Goal: Task Accomplishment & Management: Complete application form

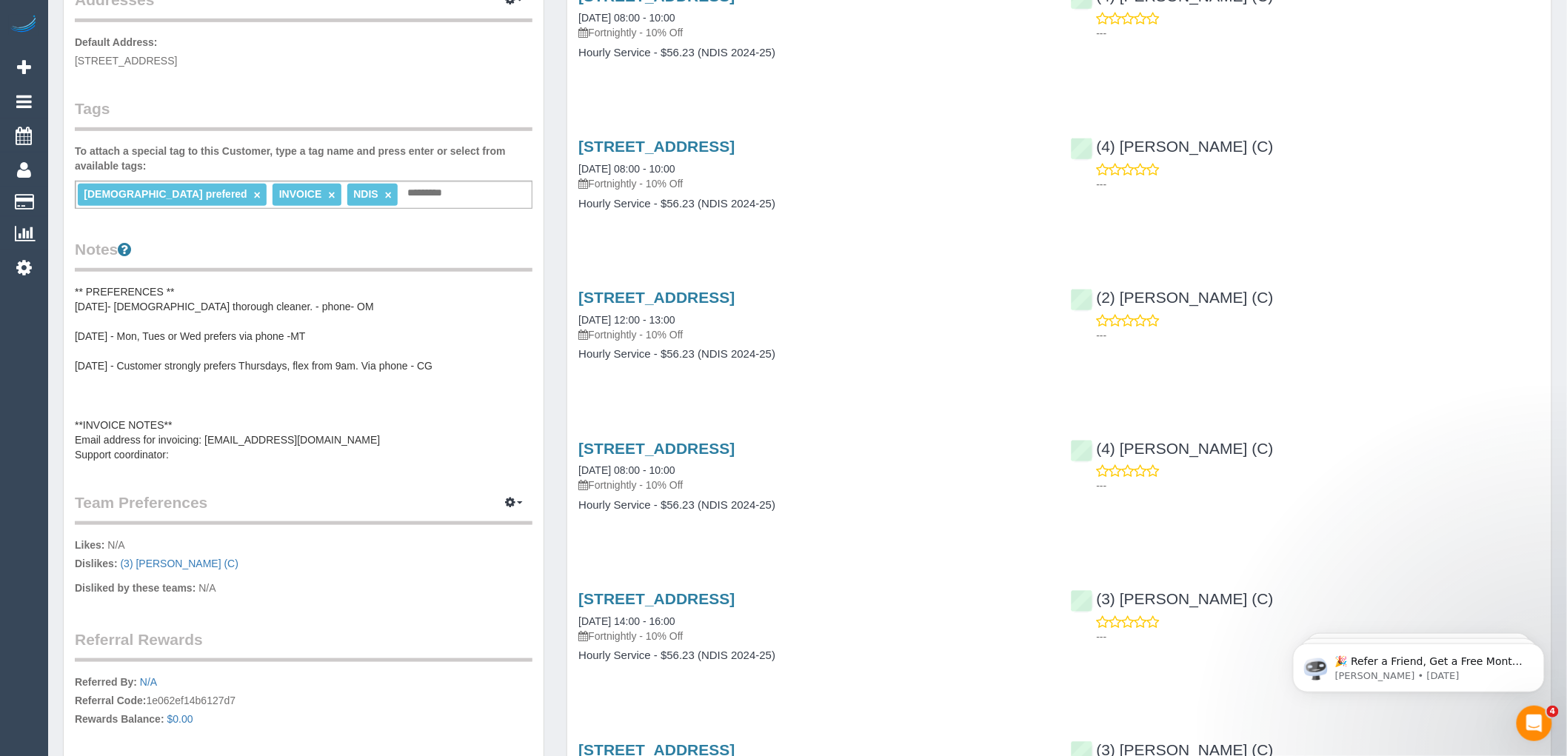
scroll to position [329, 0]
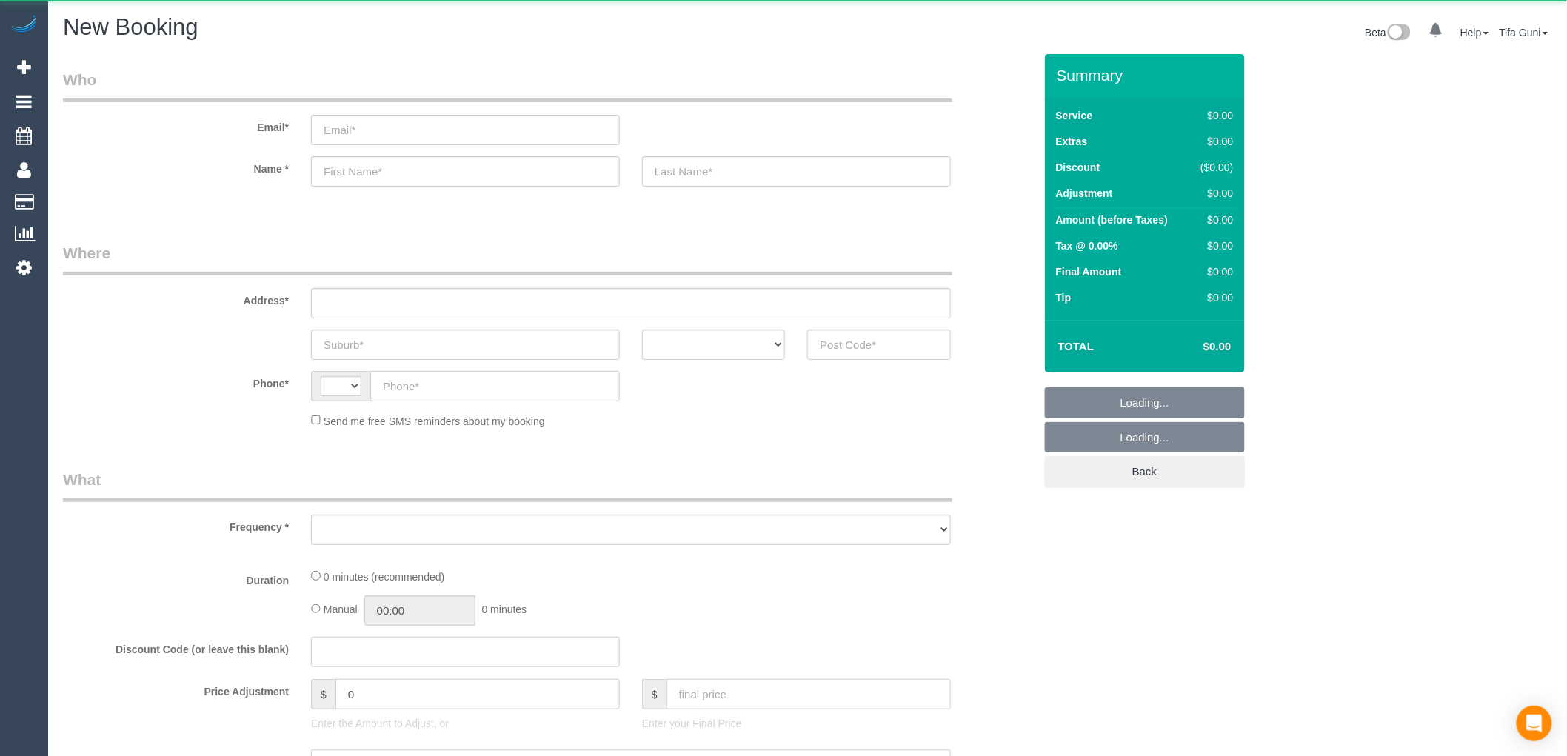
select select "string:AU"
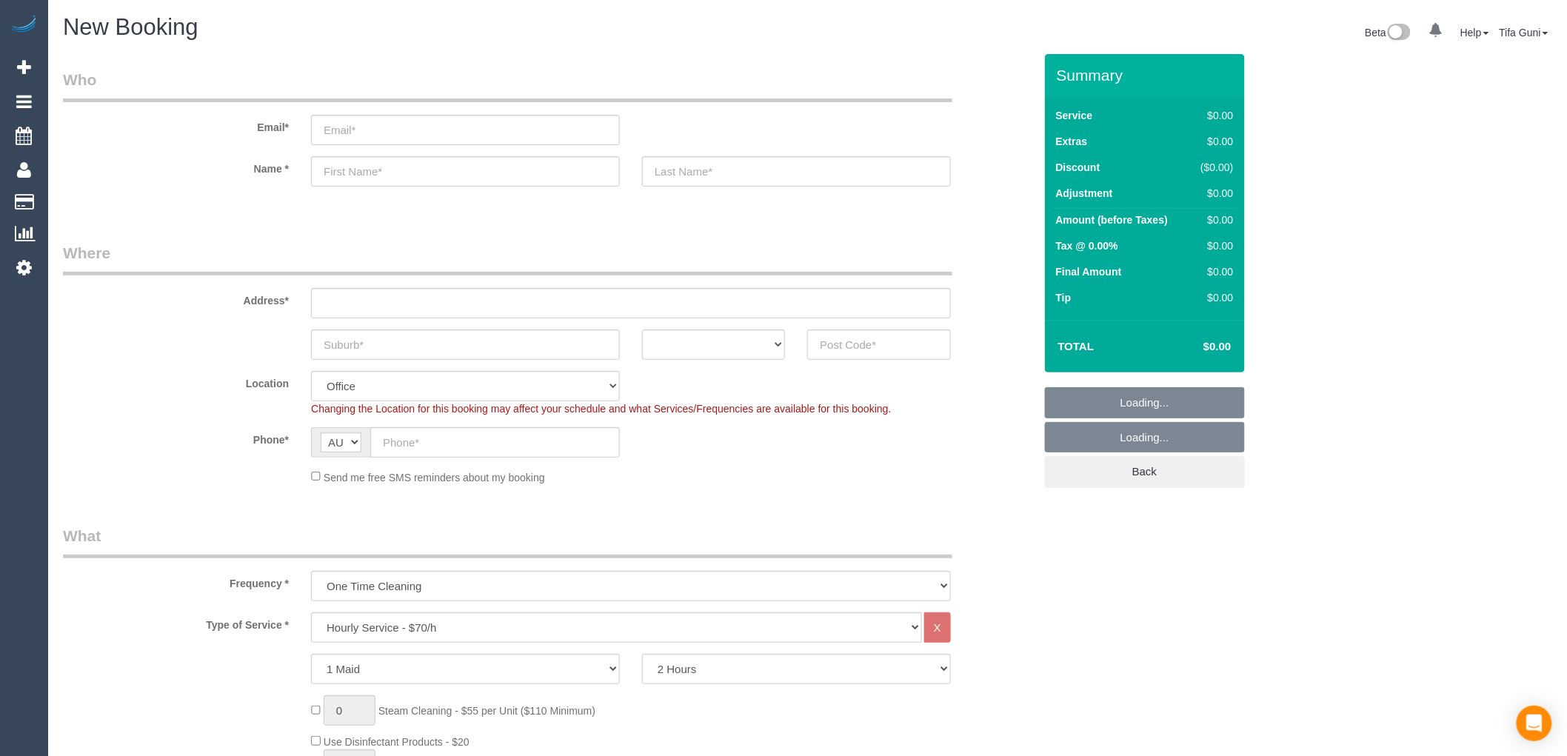
select select "object:2133"
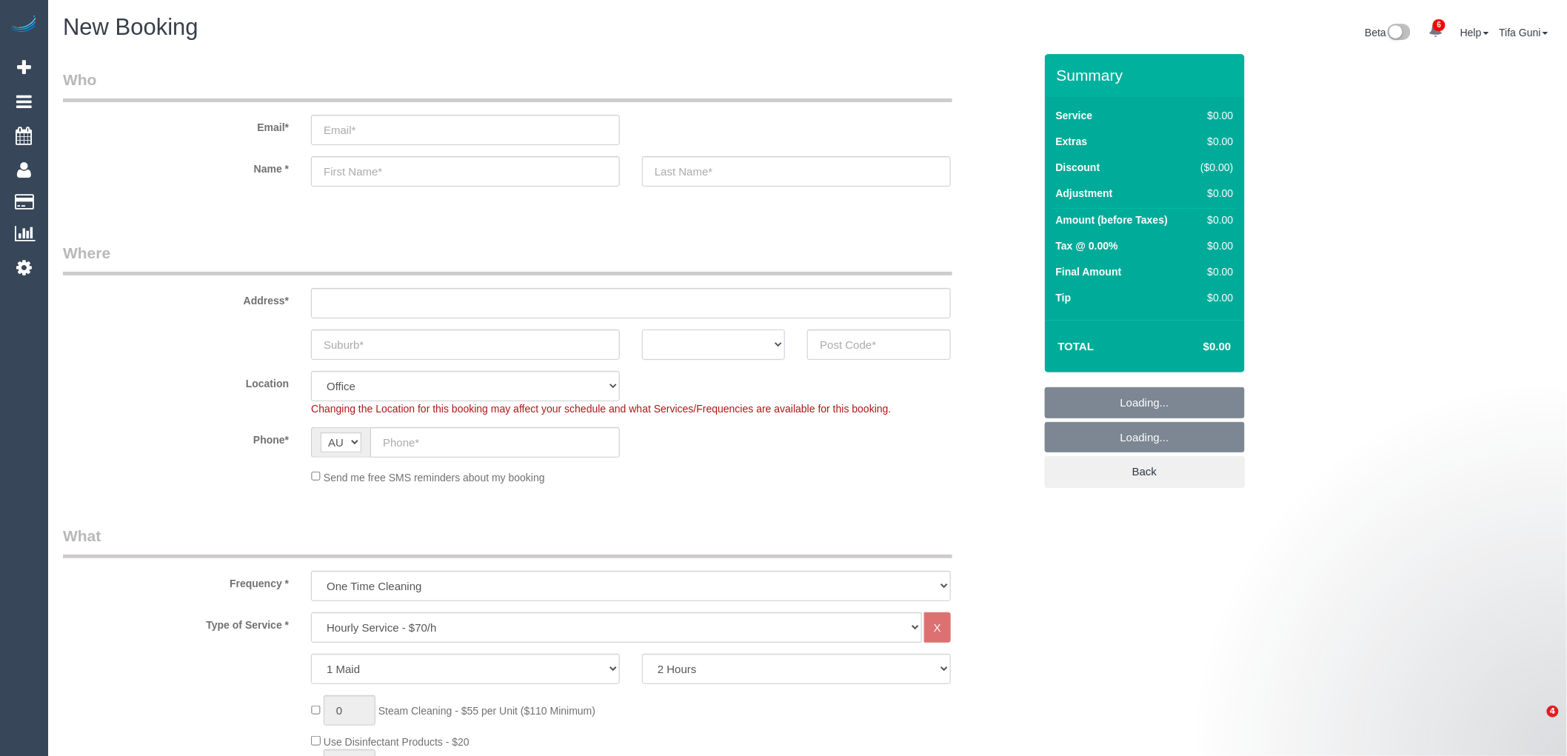
click at [766, 353] on select "ACT [GEOGRAPHIC_DATA] NT [GEOGRAPHIC_DATA] SA TAS [GEOGRAPHIC_DATA] [GEOGRAPHIC…" at bounding box center [713, 344] width 143 height 30
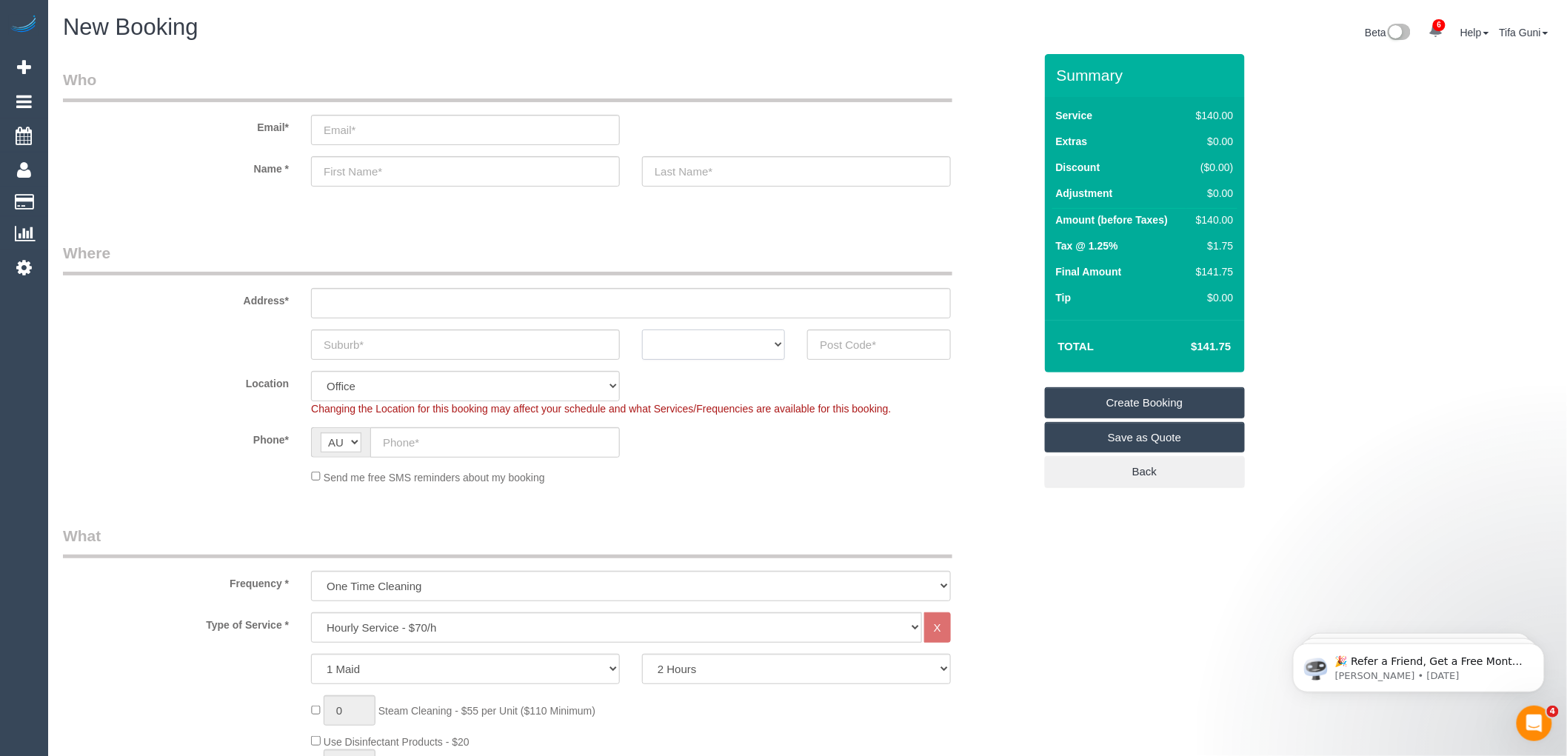
select select "VIC"
click at [642, 329] on select "ACT [GEOGRAPHIC_DATA] NT [GEOGRAPHIC_DATA] SA TAS [GEOGRAPHIC_DATA] [GEOGRAPHIC…" at bounding box center [713, 344] width 143 height 30
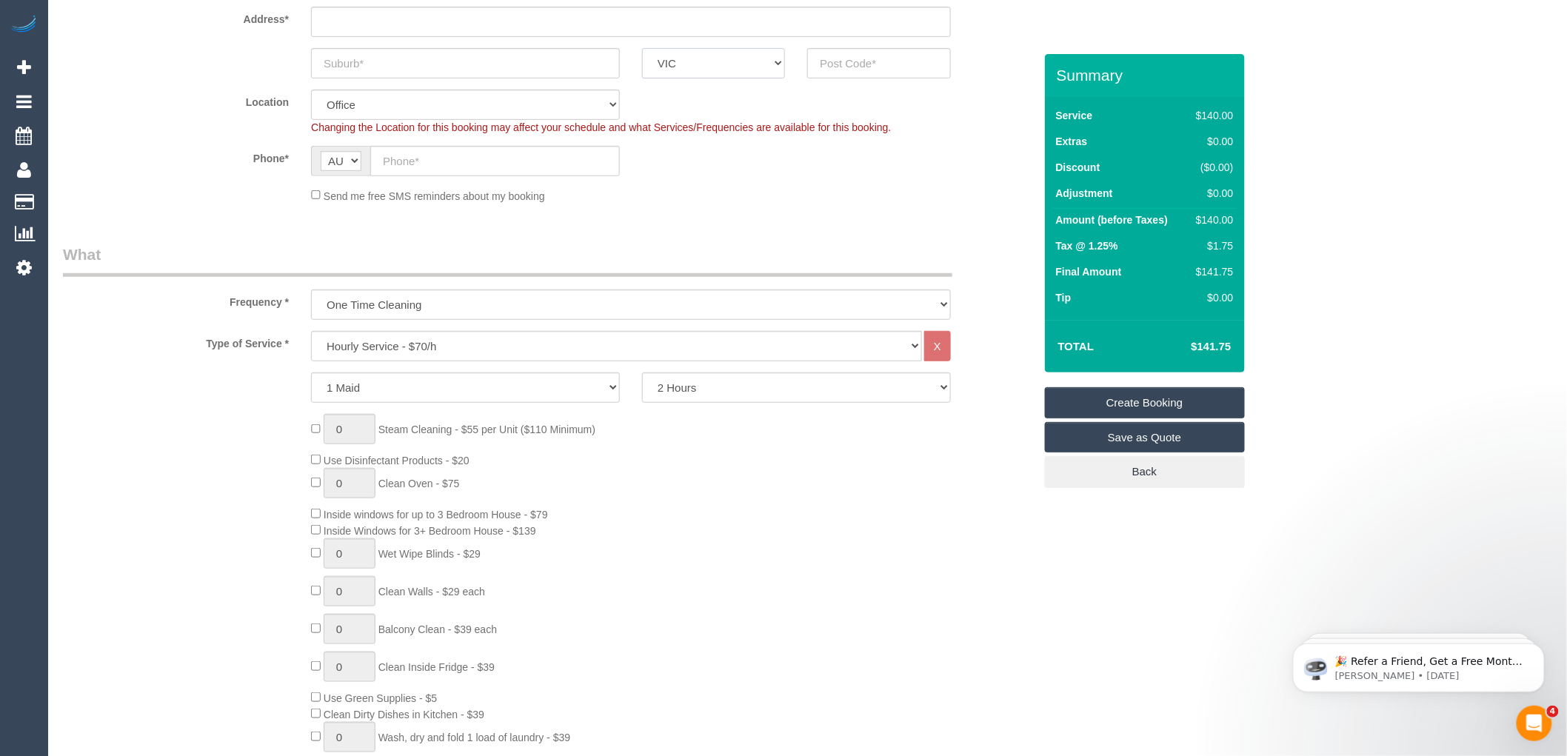
scroll to position [329, 0]
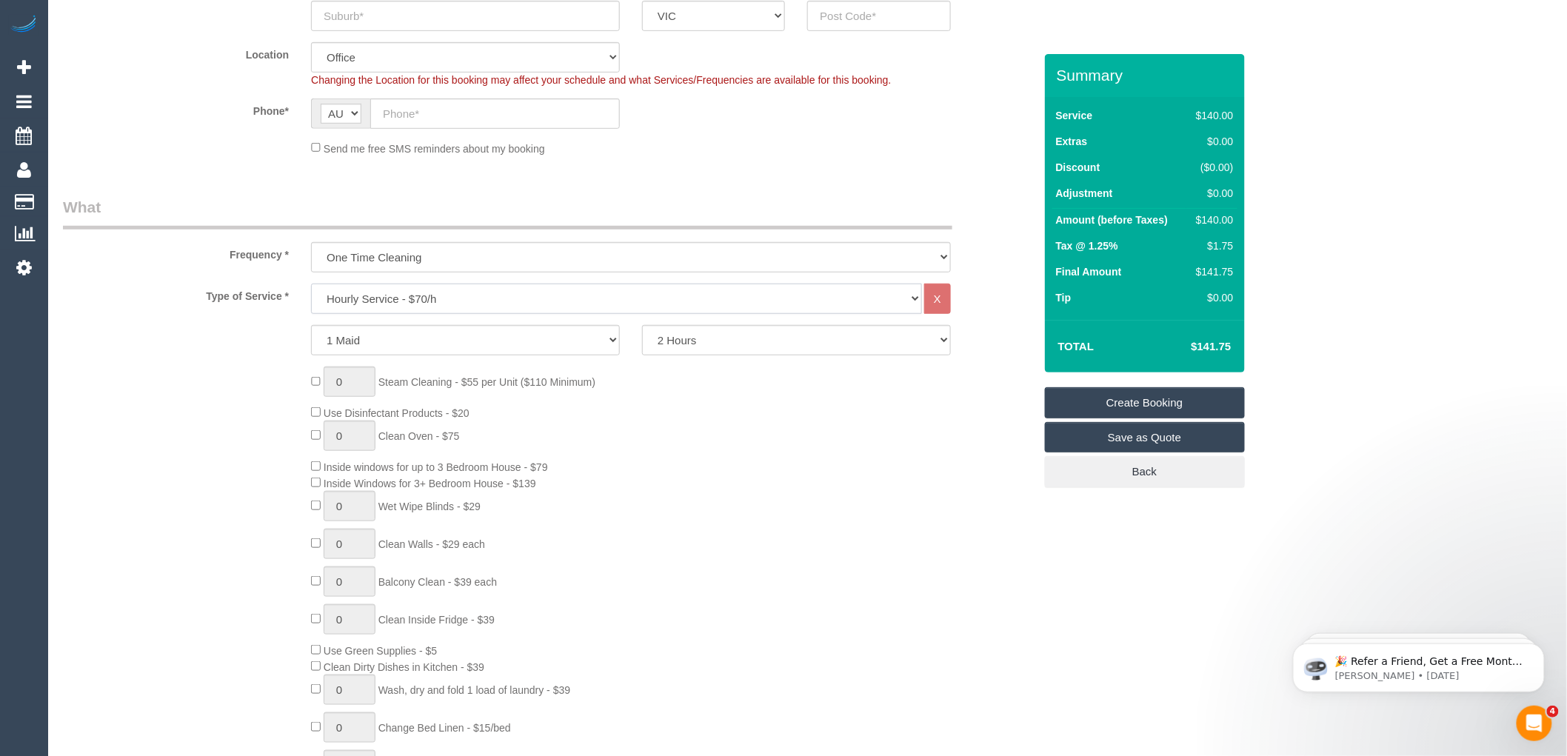
click at [405, 296] on select "Hourly Service - $70/h Hourly Service - $65/h Hourly Service - $60/h Hourly Ser…" at bounding box center [616, 299] width 611 height 30
select select "213"
click at [311, 284] on select "Hourly Service - $70/h Hourly Service - $65/h Hourly Service - $60/h Hourly Ser…" at bounding box center [616, 299] width 611 height 30
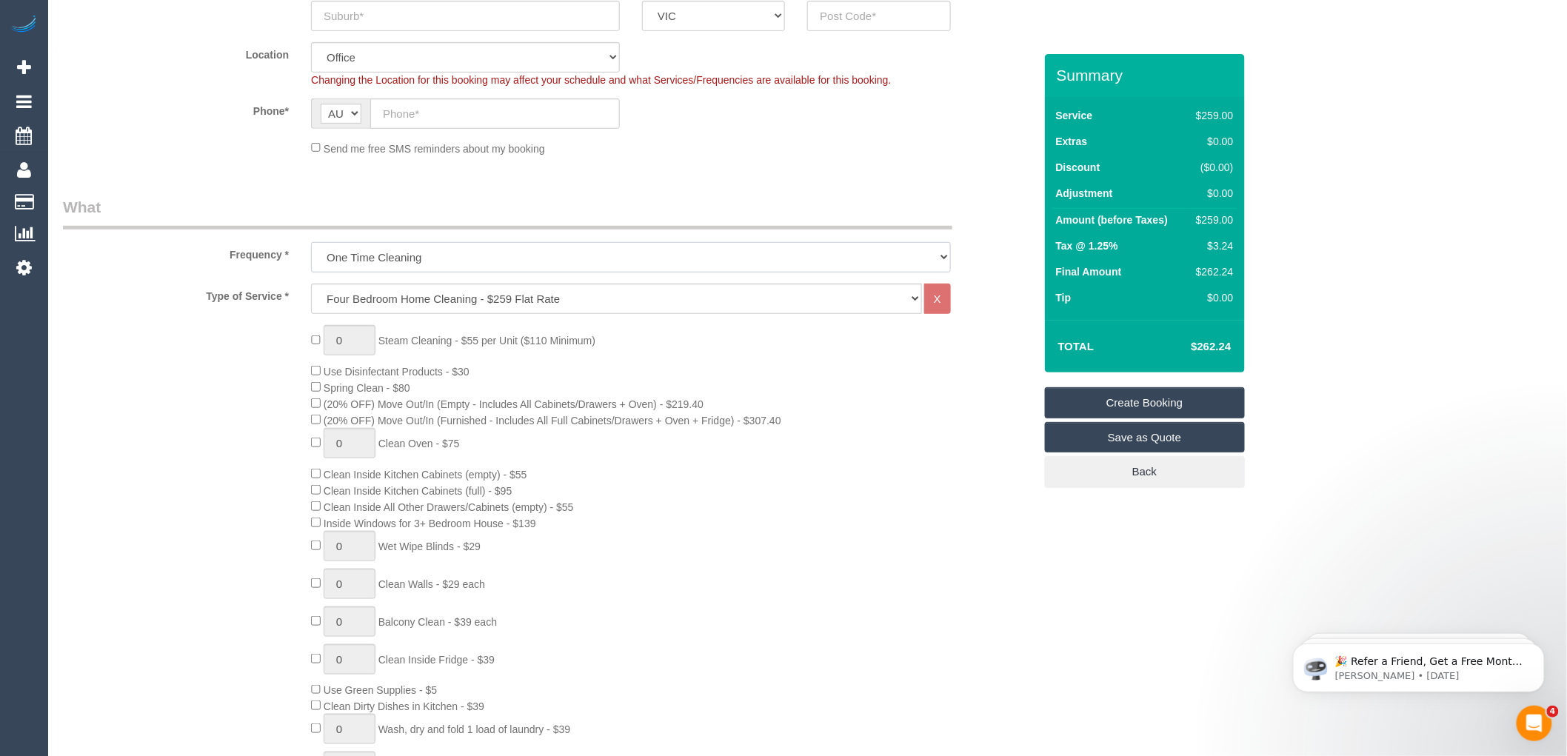
click at [487, 254] on select "One Time Cleaning Weekly - 10% Off - 10.00% (0% for the First Booking) Fortnigh…" at bounding box center [631, 257] width 640 height 30
select select "object:2135"
click at [311, 243] on select "One Time Cleaning Weekly - 10% Off - 10.00% (0% for the First Booking) Fortnigh…" at bounding box center [631, 257] width 640 height 30
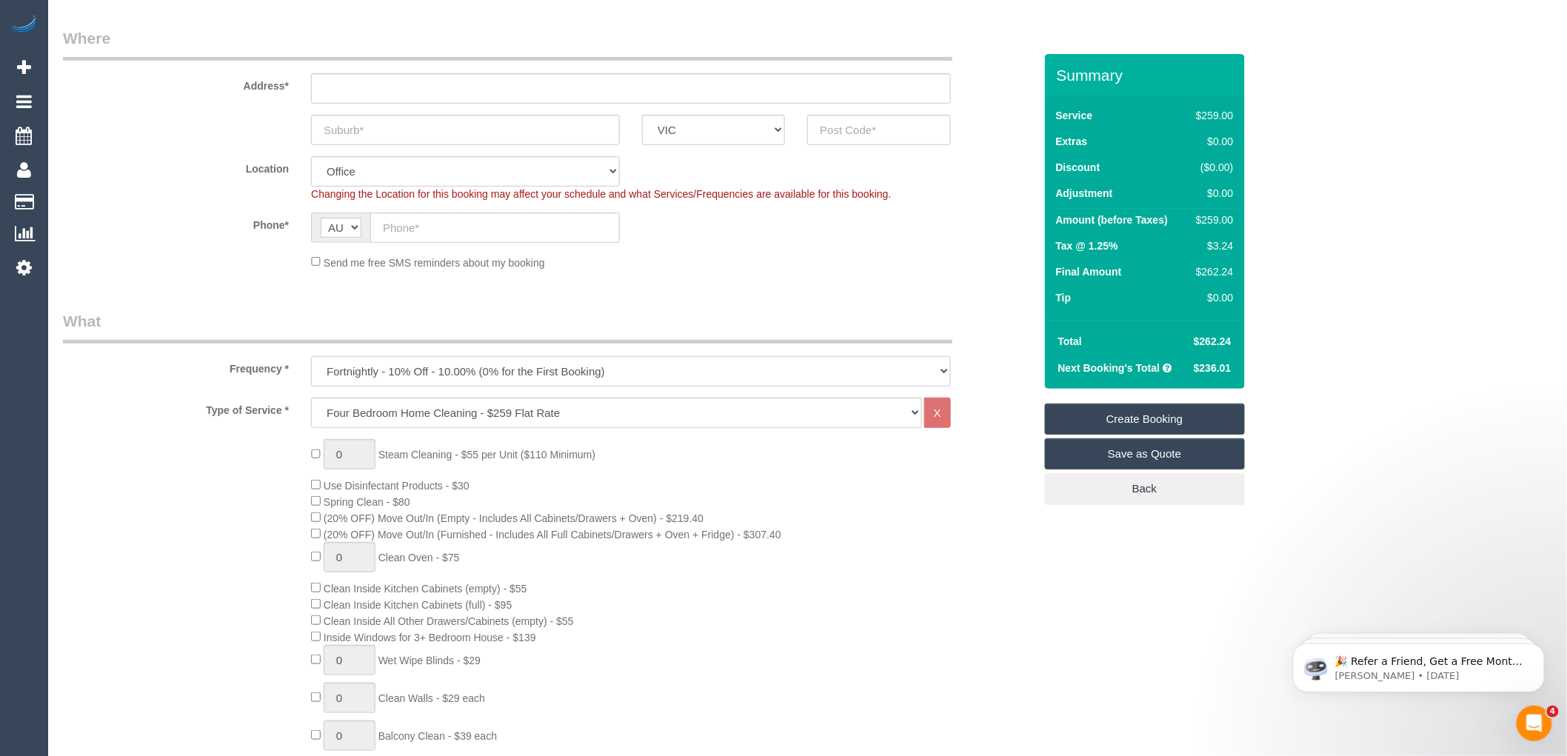
scroll to position [247, 0]
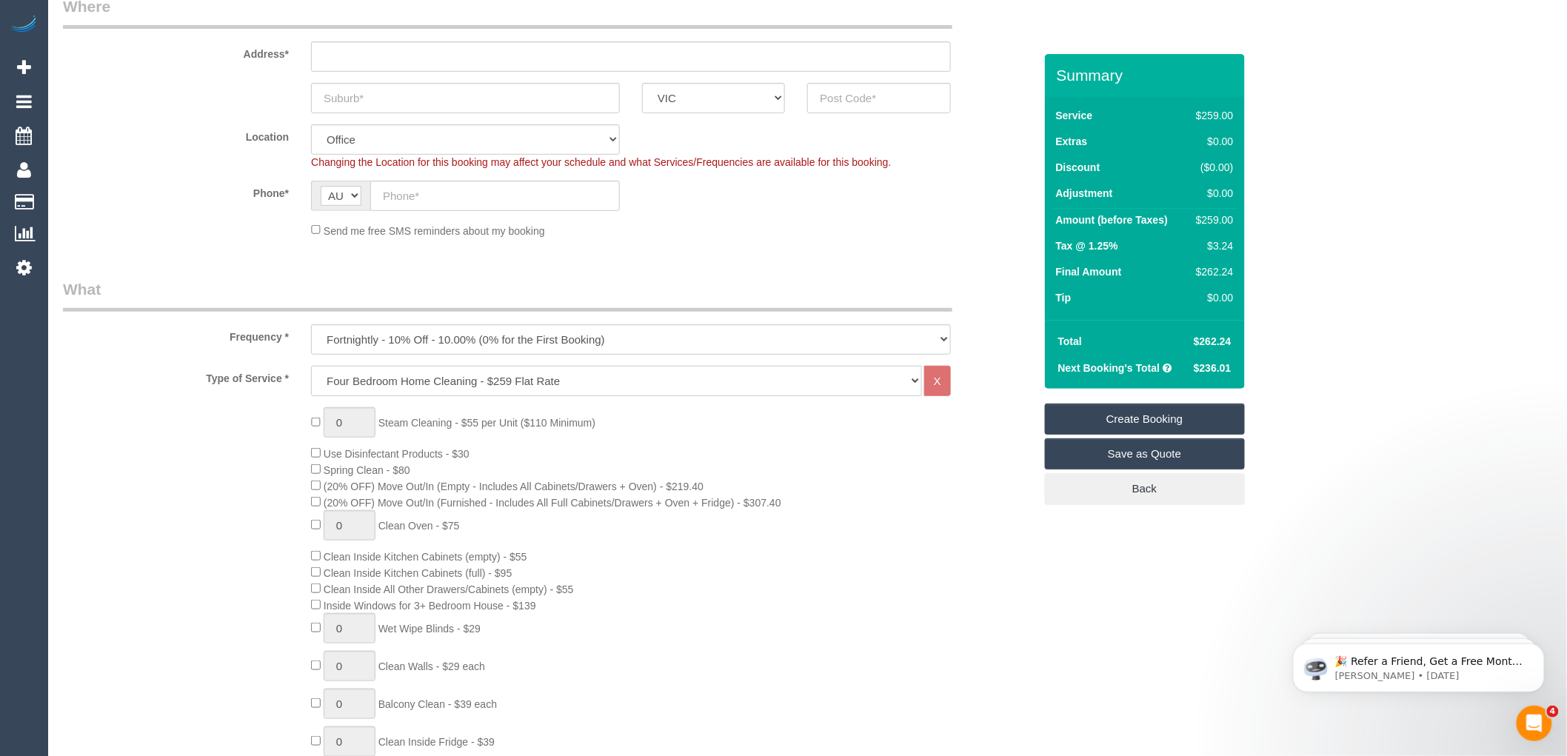
click at [592, 380] on select "Hourly Service - $70/h Hourly Service - $65/h Hourly Service - $60/h Hourly Ser…" at bounding box center [616, 381] width 611 height 30
select select "209"
click at [311, 366] on select "Hourly Service - $70/h Hourly Service - $65/h Hourly Service - $60/h Hourly Ser…" at bounding box center [616, 381] width 611 height 30
select select "1"
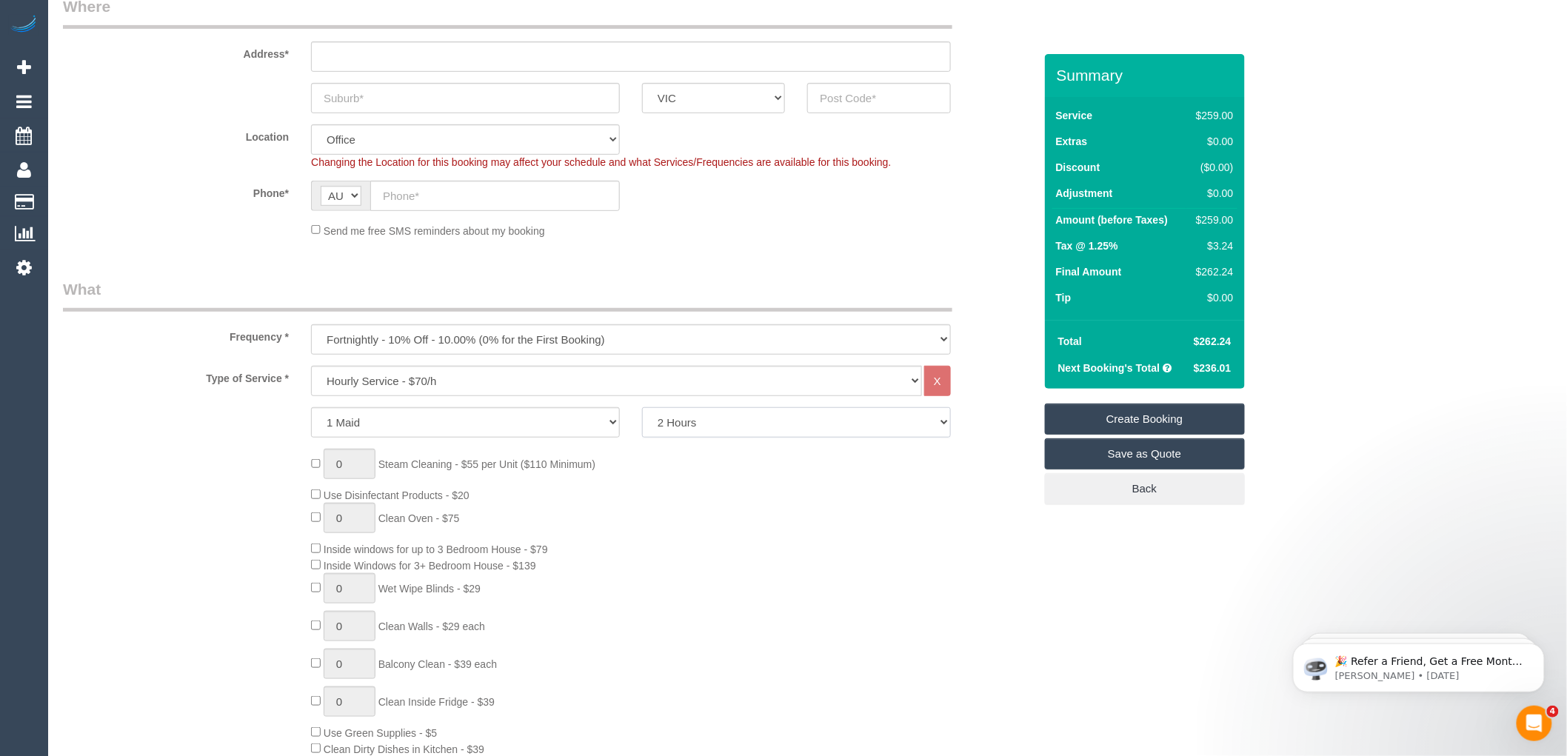
click at [690, 420] on select "2 Hours 2.5 Hours 3 Hours 3.5 Hours 4 Hours 4.5 Hours 5 Hours 5.5 Hours 6 Hours…" at bounding box center [796, 422] width 309 height 30
select select "180"
click at [642, 408] on select "2 Hours 2.5 Hours 3 Hours 3.5 Hours 4 Hours 4.5 Hours 5 Hours 5.5 Hours 6 Hours…" at bounding box center [796, 422] width 309 height 30
click at [689, 477] on div "0 Steam Cleaning - $55 per Unit ($110 Minimum) Use Disinfectant Products - $20 …" at bounding box center [672, 667] width 744 height 437
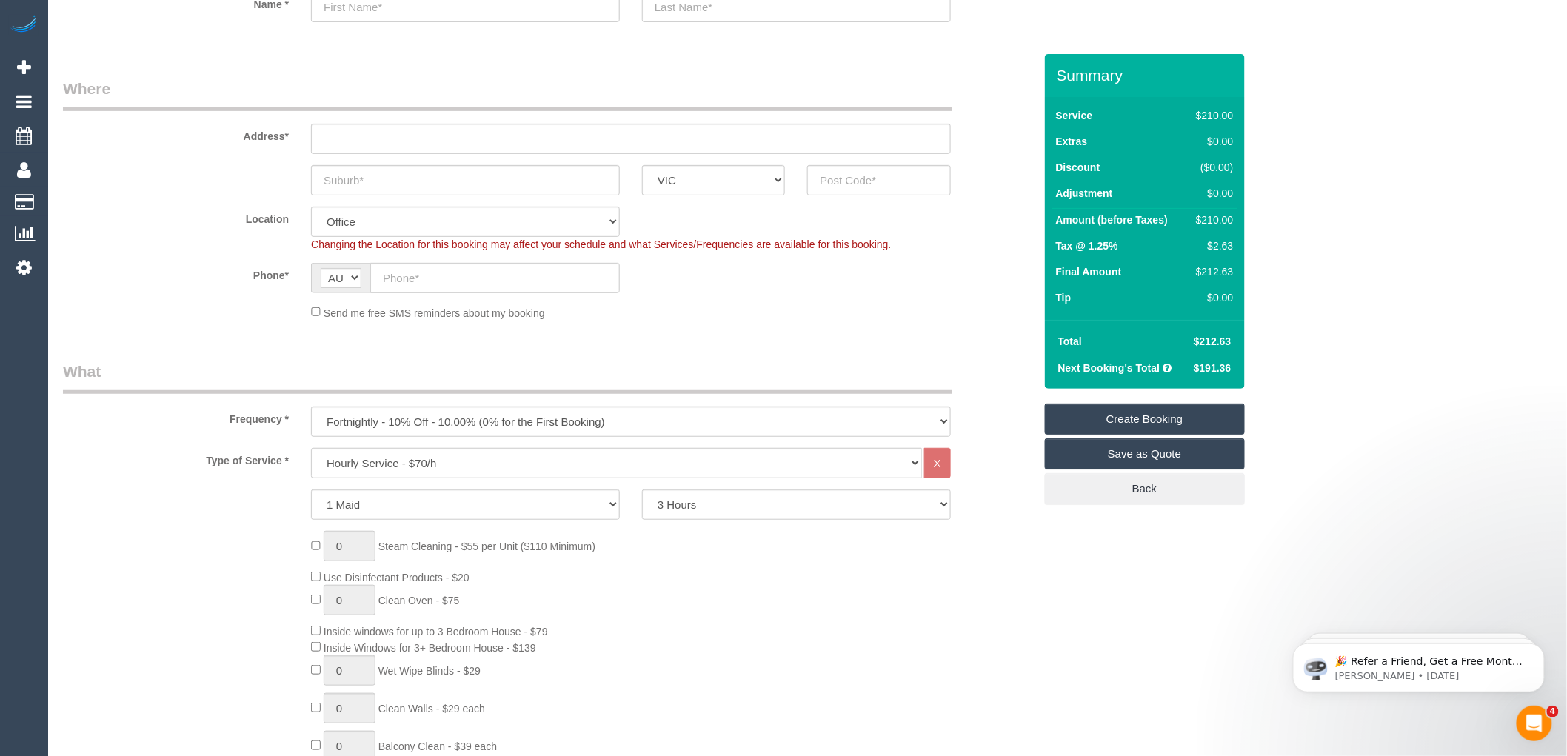
scroll to position [0, 0]
